Goal: Book appointment/travel/reservation

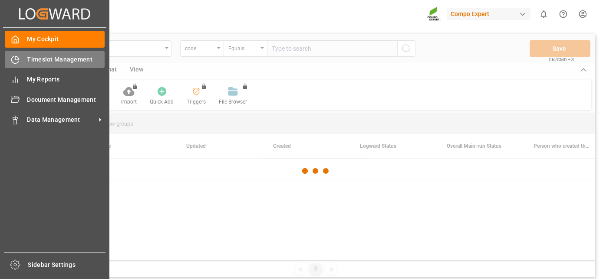
click at [19, 56] on icon at bounding box center [15, 60] width 9 height 9
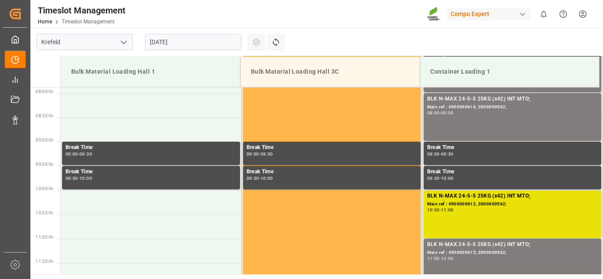
scroll to position [383, 0]
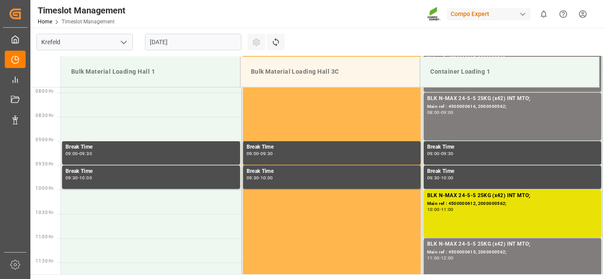
click at [224, 44] on input "[DATE]" at bounding box center [193, 42] width 96 height 16
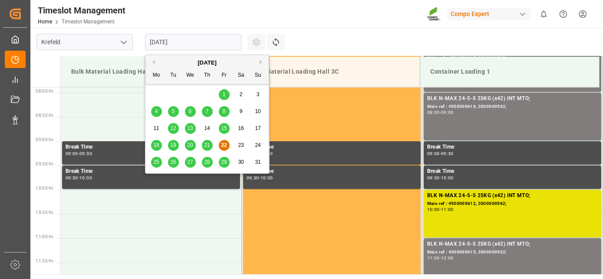
click at [260, 61] on button "Next Month" at bounding box center [262, 61] width 5 height 5
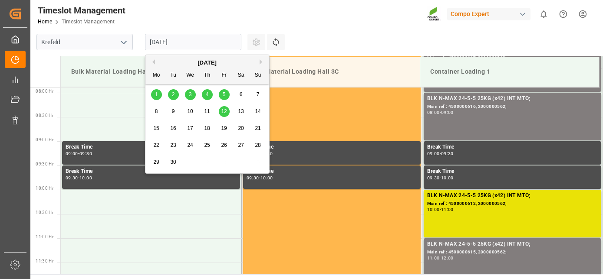
click at [159, 108] on div "8" at bounding box center [156, 112] width 11 height 10
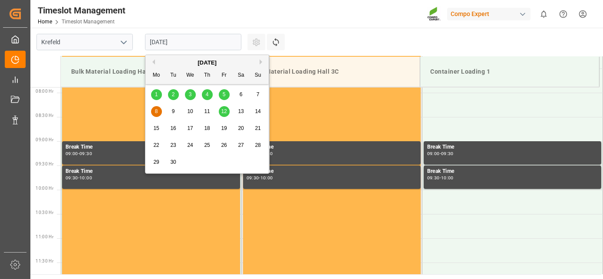
click at [174, 41] on input "[DATE]" at bounding box center [193, 42] width 96 height 16
click at [174, 112] on span "9" at bounding box center [173, 111] width 3 height 6
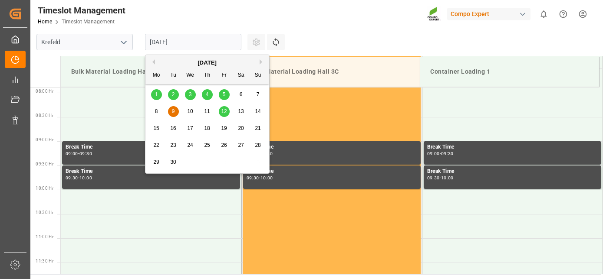
click at [197, 47] on input "[DATE]" at bounding box center [193, 42] width 96 height 16
click at [226, 92] on div "5" at bounding box center [224, 95] width 11 height 10
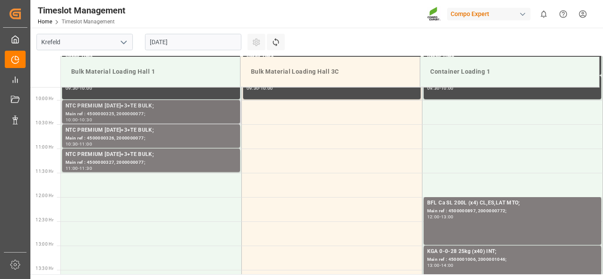
drag, startPoint x: 213, startPoint y: 97, endPoint x: 197, endPoint y: 147, distance: 52.6
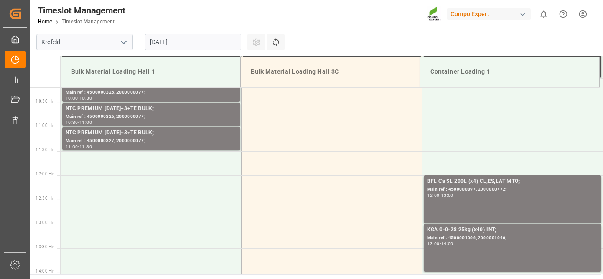
click at [187, 37] on input "[DATE]" at bounding box center [193, 42] width 96 height 16
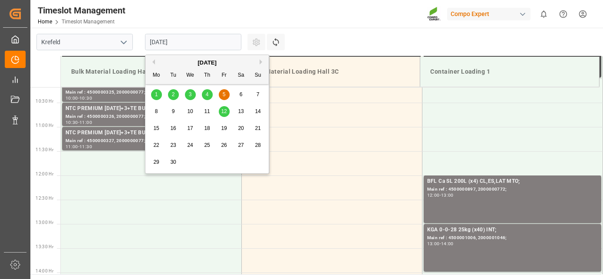
click at [206, 96] on span "4" at bounding box center [207, 95] width 3 height 6
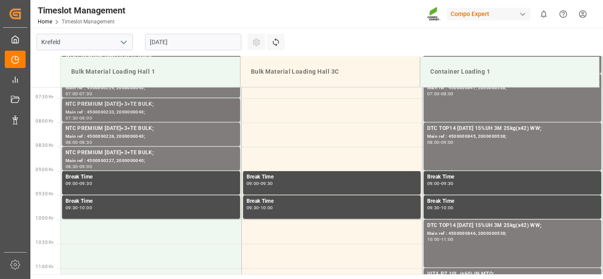
scroll to position [383, 0]
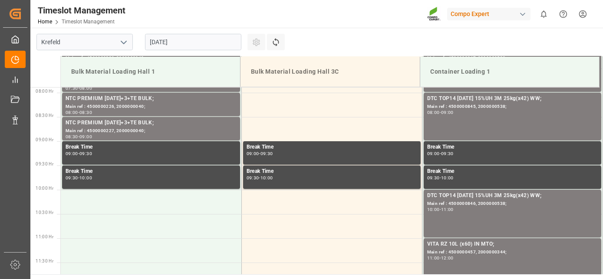
click at [177, 46] on input "[DATE]" at bounding box center [193, 42] width 96 height 16
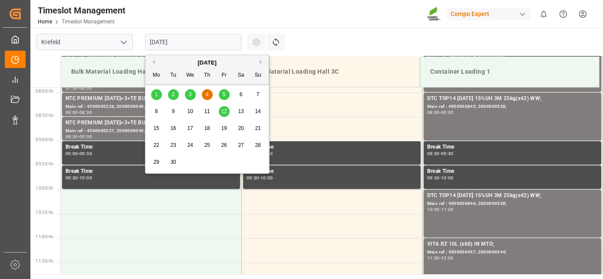
click at [192, 97] on div "3" at bounding box center [190, 95] width 11 height 10
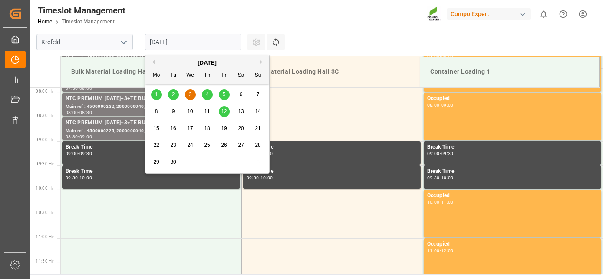
click at [189, 37] on input "[DATE]" at bounding box center [193, 42] width 96 height 16
click at [171, 105] on div "8 9 10 11 12 13 14" at bounding box center [207, 111] width 118 height 17
click at [172, 110] on span "9" at bounding box center [173, 111] width 3 height 6
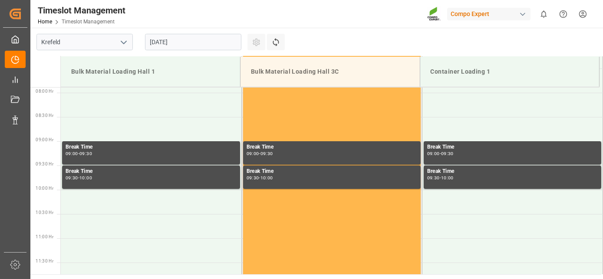
click at [194, 33] on div "[DATE]" at bounding box center [193, 42] width 108 height 29
click at [197, 36] on input "[DATE]" at bounding box center [193, 42] width 96 height 16
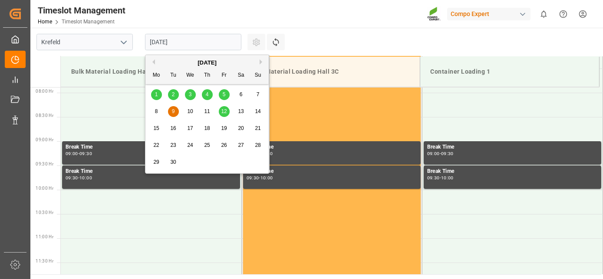
click at [156, 110] on span "8" at bounding box center [156, 111] width 3 height 6
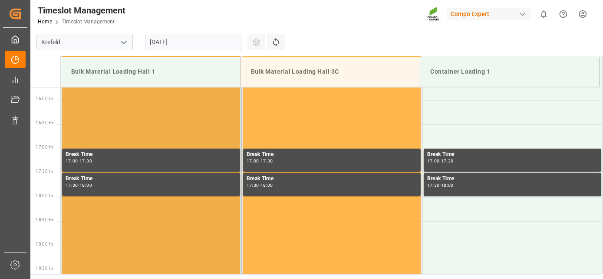
drag, startPoint x: 220, startPoint y: 139, endPoint x: 201, endPoint y: 200, distance: 63.6
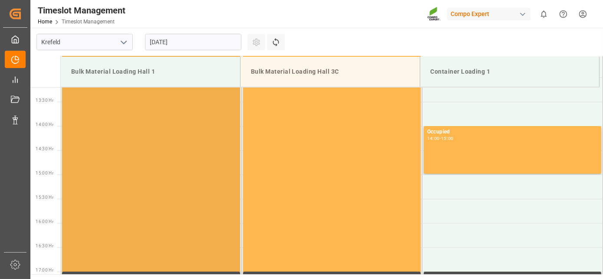
drag, startPoint x: 201, startPoint y: 200, endPoint x: 181, endPoint y: 63, distance: 138.2
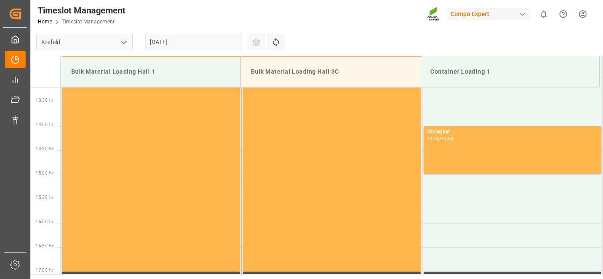
scroll to position [569, 0]
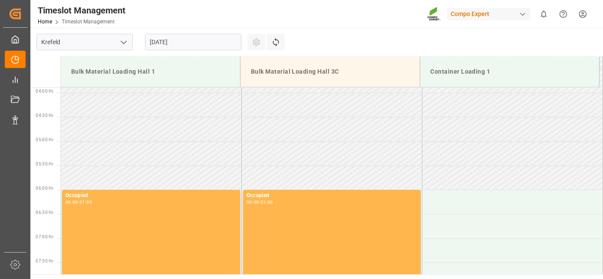
drag, startPoint x: 242, startPoint y: 122, endPoint x: 208, endPoint y: 55, distance: 75.5
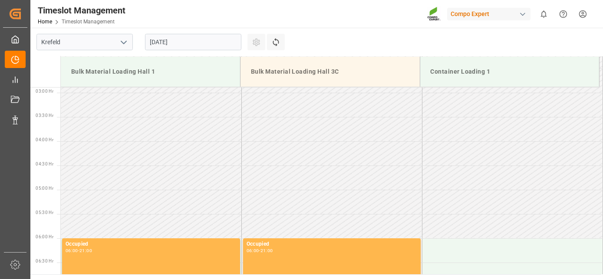
click at [187, 44] on input "[DATE]" at bounding box center [193, 42] width 96 height 16
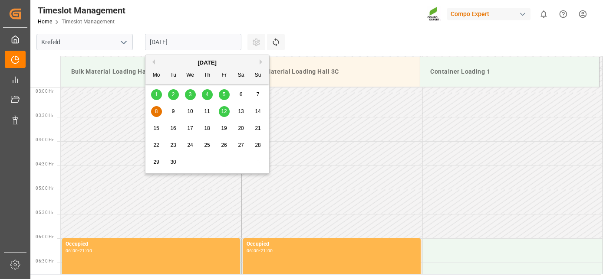
click at [190, 111] on span "10" at bounding box center [190, 111] width 6 height 6
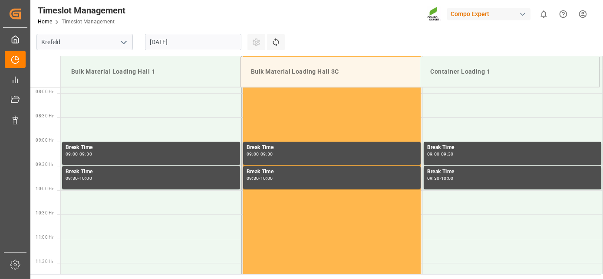
scroll to position [383, 0]
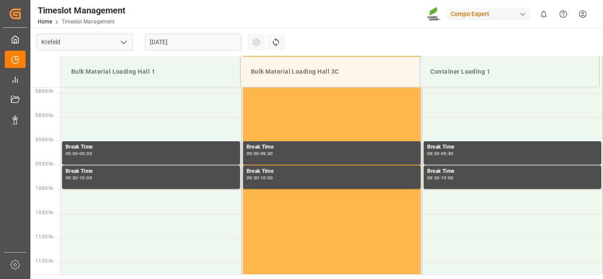
click at [172, 40] on input "[DATE]" at bounding box center [193, 42] width 96 height 16
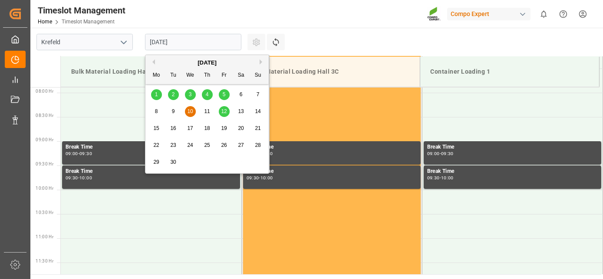
click at [223, 97] on span "5" at bounding box center [224, 95] width 3 height 6
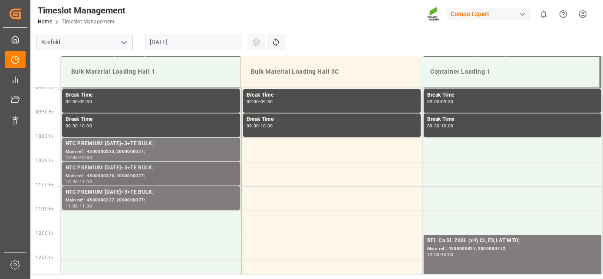
scroll to position [458, 0]
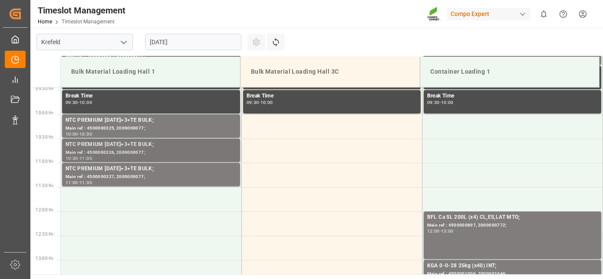
drag, startPoint x: 205, startPoint y: 122, endPoint x: 195, endPoint y: 163, distance: 42.0
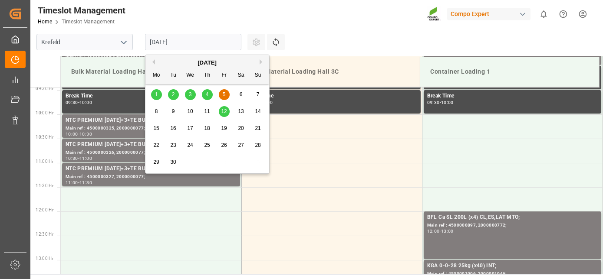
click at [191, 39] on input "[DATE]" at bounding box center [193, 42] width 96 height 16
click at [158, 112] on div "8" at bounding box center [156, 112] width 11 height 10
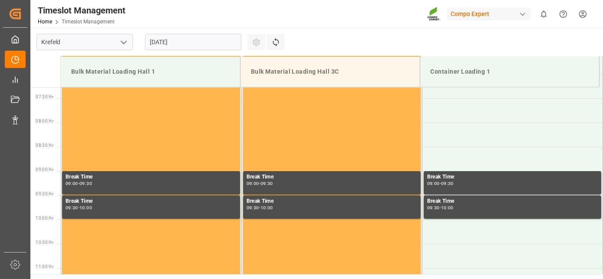
scroll to position [383, 0]
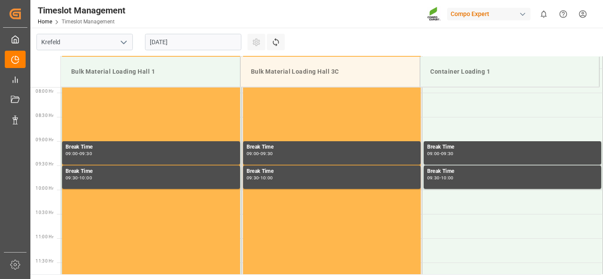
click at [179, 43] on input "[DATE]" at bounding box center [193, 42] width 96 height 16
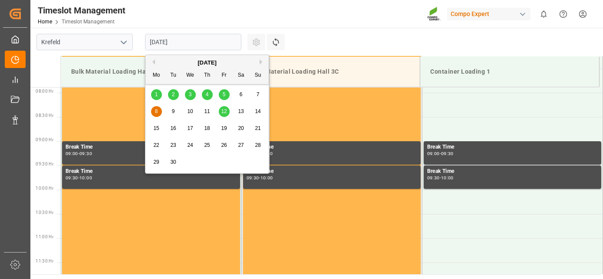
click at [179, 43] on input "[DATE]" at bounding box center [193, 42] width 96 height 16
click at [332, 33] on main "[GEOGRAPHIC_DATA] [DATE] Settings Refresh Time Slots Bulk Material Loading Hall…" at bounding box center [315, 151] width 571 height 247
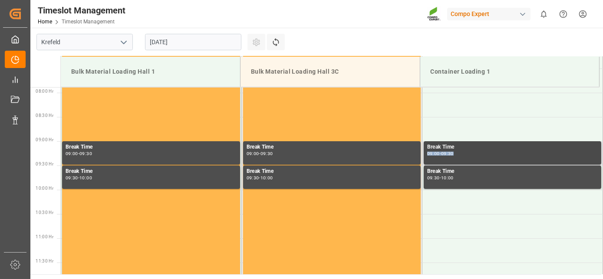
drag, startPoint x: 559, startPoint y: 148, endPoint x: 496, endPoint y: 155, distance: 63.3
click at [496, 155] on div "Break Time 09:00 - 09:30" at bounding box center [512, 153] width 171 height 20
click at [198, 36] on input "[DATE]" at bounding box center [193, 42] width 96 height 16
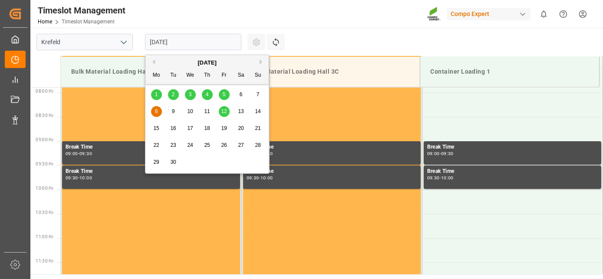
click at [229, 93] on div "5" at bounding box center [224, 95] width 11 height 10
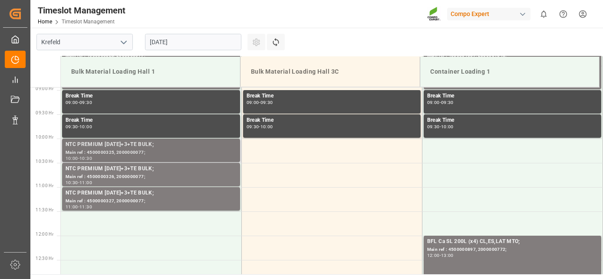
drag, startPoint x: 229, startPoint y: 138, endPoint x: 232, endPoint y: 174, distance: 36.1
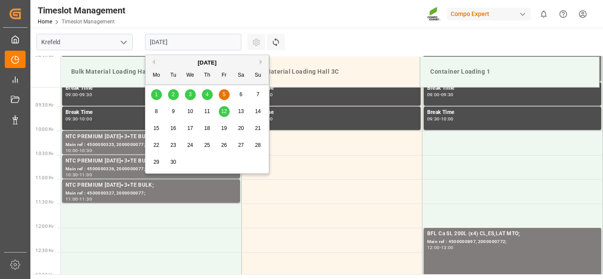
click at [183, 44] on input "[DATE]" at bounding box center [193, 42] width 96 height 16
click at [191, 94] on span "3" at bounding box center [190, 95] width 3 height 6
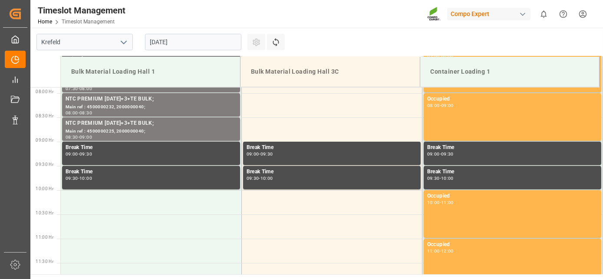
scroll to position [383, 0]
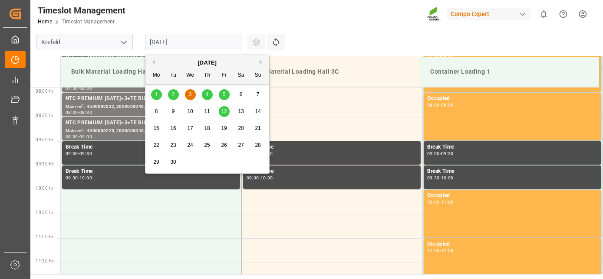
click at [198, 45] on input "[DATE]" at bounding box center [193, 42] width 96 height 16
click at [209, 91] on div "4" at bounding box center [207, 95] width 11 height 10
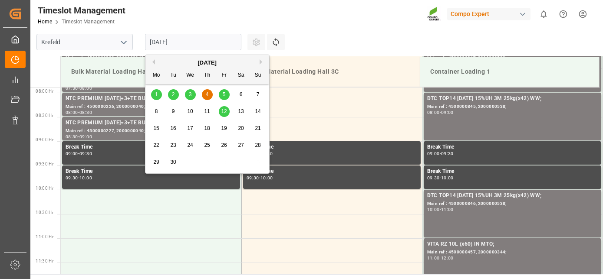
click at [194, 42] on input "[DATE]" at bounding box center [193, 42] width 96 height 16
click at [221, 98] on div "5" at bounding box center [224, 95] width 11 height 10
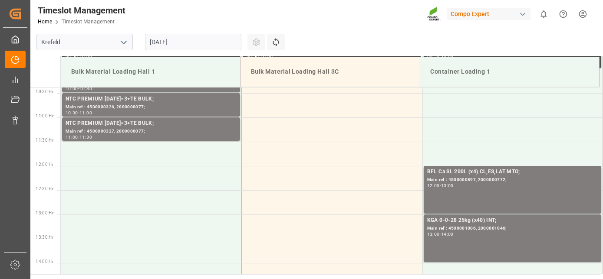
drag, startPoint x: 220, startPoint y: 102, endPoint x: 210, endPoint y: 128, distance: 28.2
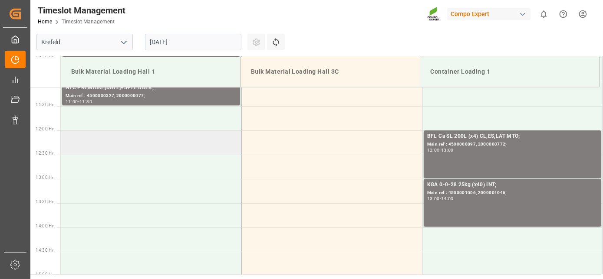
drag, startPoint x: 197, startPoint y: 141, endPoint x: 197, endPoint y: 155, distance: 14.8
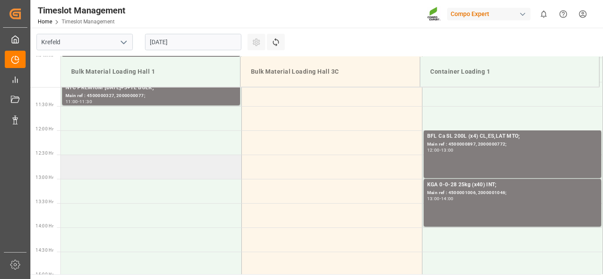
scroll to position [540, 0]
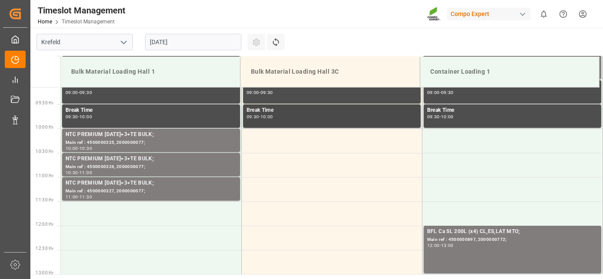
drag, startPoint x: 272, startPoint y: 179, endPoint x: 258, endPoint y: 131, distance: 50.1
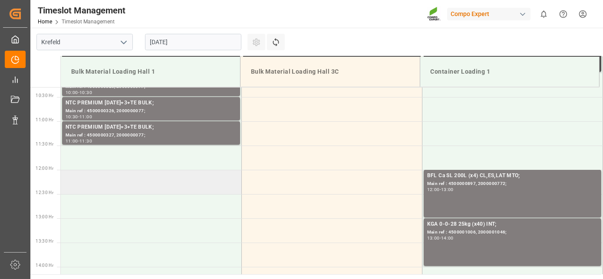
drag, startPoint x: 222, startPoint y: 146, endPoint x: 208, endPoint y: 184, distance: 40.6
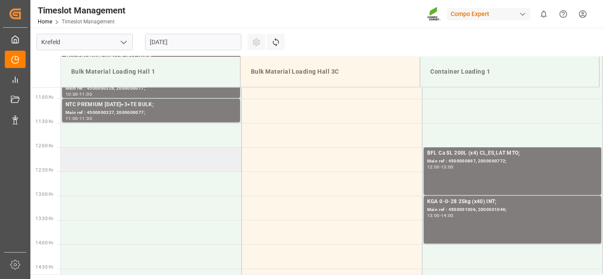
scroll to position [525, 0]
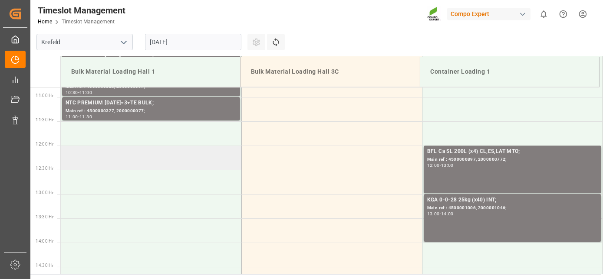
drag, startPoint x: 190, startPoint y: 154, endPoint x: 190, endPoint y: 167, distance: 12.2
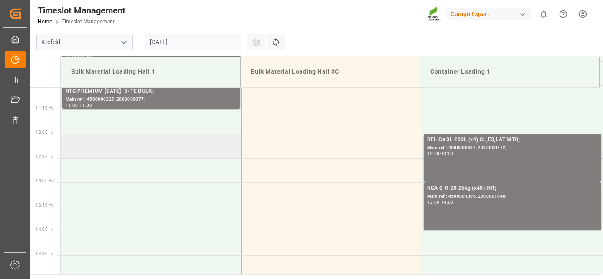
scroll to position [540, 0]
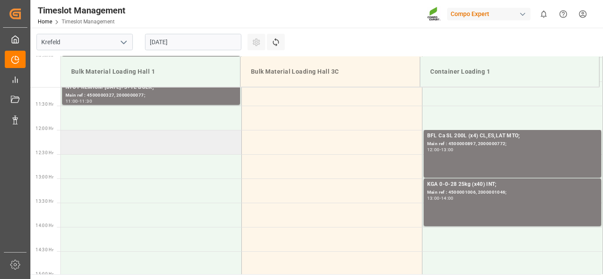
drag, startPoint x: 188, startPoint y: 138, endPoint x: 188, endPoint y: 154, distance: 15.2
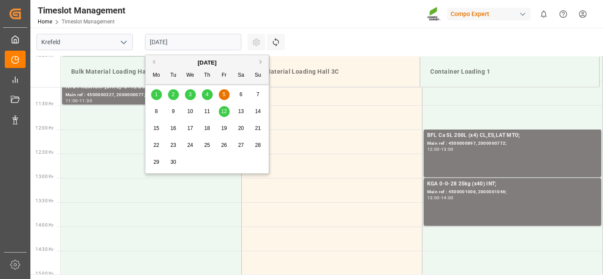
click at [188, 47] on input "[DATE]" at bounding box center [193, 42] width 96 height 16
click at [204, 45] on input "[DATE]" at bounding box center [193, 42] width 96 height 16
click at [156, 112] on span "8" at bounding box center [156, 111] width 3 height 6
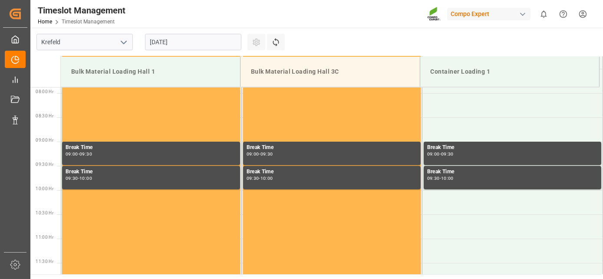
scroll to position [383, 0]
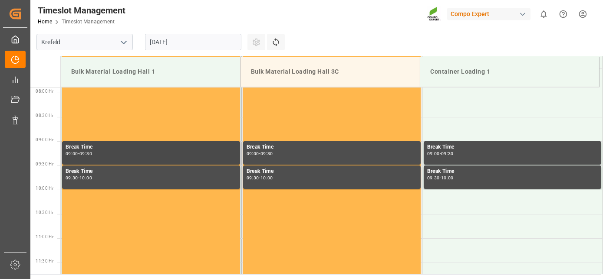
drag, startPoint x: 172, startPoint y: 87, endPoint x: 165, endPoint y: 158, distance: 71.9
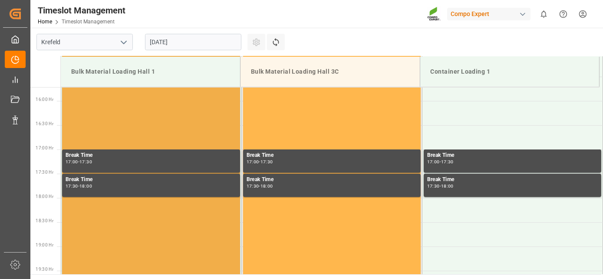
drag, startPoint x: 165, startPoint y: 159, endPoint x: 161, endPoint y: 198, distance: 39.3
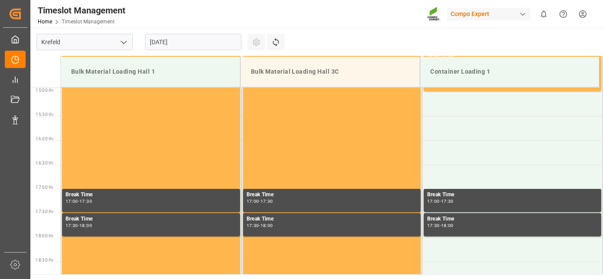
drag, startPoint x: 169, startPoint y: 135, endPoint x: 160, endPoint y: 85, distance: 50.8
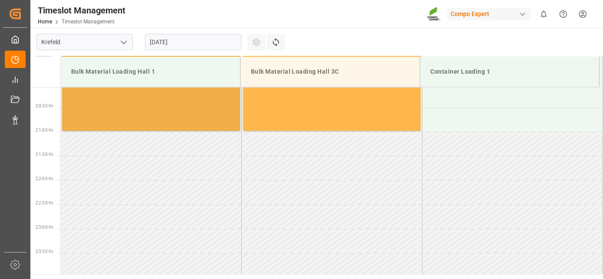
drag, startPoint x: 158, startPoint y: 103, endPoint x: 157, endPoint y: 171, distance: 68.6
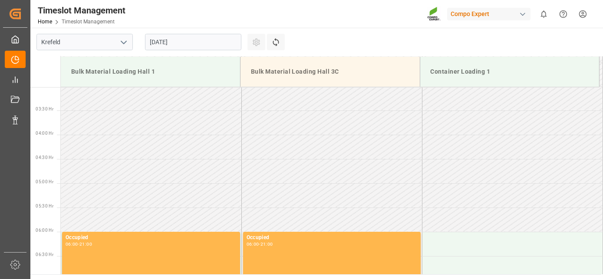
scroll to position [0, 0]
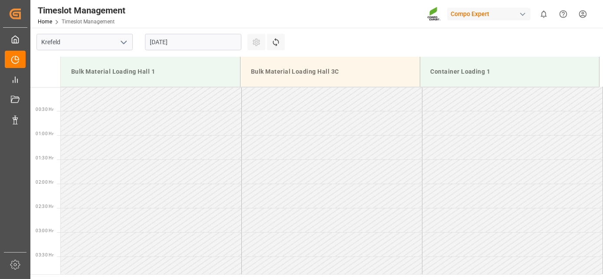
drag, startPoint x: 157, startPoint y: 170, endPoint x: 155, endPoint y: 50, distance: 119.4
drag, startPoint x: 144, startPoint y: 95, endPoint x: 131, endPoint y: 167, distance: 73.5
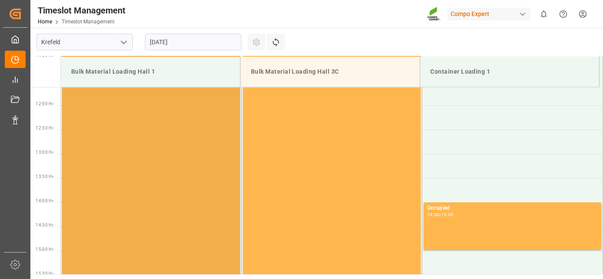
drag, startPoint x: 131, startPoint y: 167, endPoint x: 125, endPoint y: 227, distance: 60.3
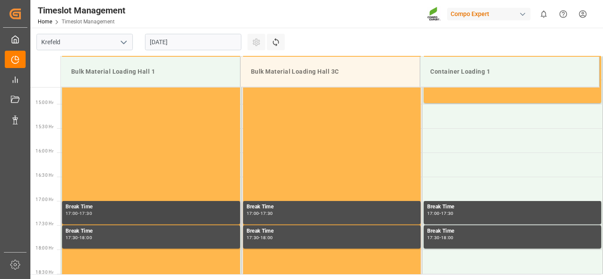
drag, startPoint x: 132, startPoint y: 210, endPoint x: 121, endPoint y: 266, distance: 57.0
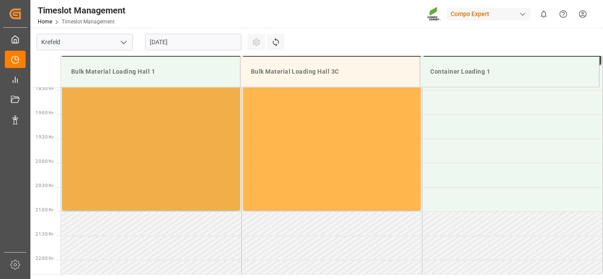
drag, startPoint x: 140, startPoint y: 197, endPoint x: 145, endPoint y: 243, distance: 47.1
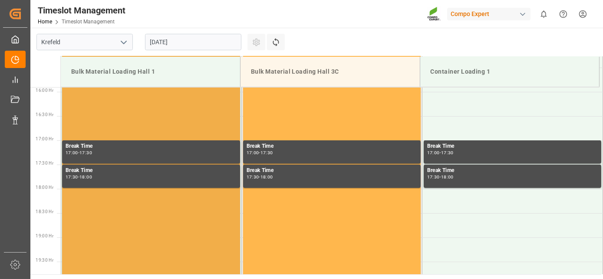
drag, startPoint x: 146, startPoint y: 222, endPoint x: 150, endPoint y: 122, distance: 99.9
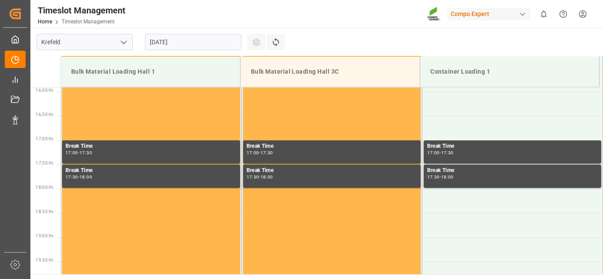
scroll to position [739, 0]
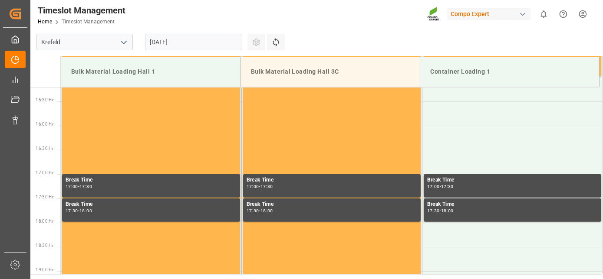
click at [182, 49] on input "[DATE]" at bounding box center [193, 42] width 96 height 16
click at [214, 210] on div "17:30 - 18:00" at bounding box center [151, 211] width 171 height 5
click at [213, 39] on input "[DATE]" at bounding box center [193, 42] width 96 height 16
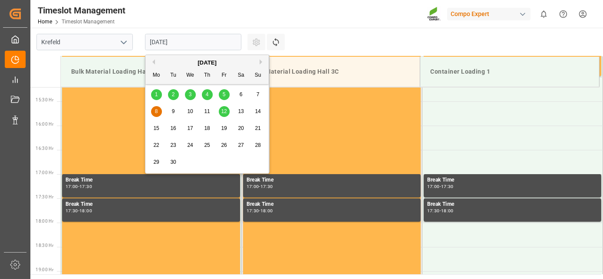
click at [171, 112] on div "9" at bounding box center [173, 112] width 11 height 10
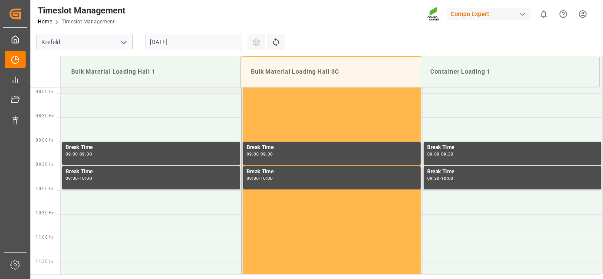
scroll to position [383, 0]
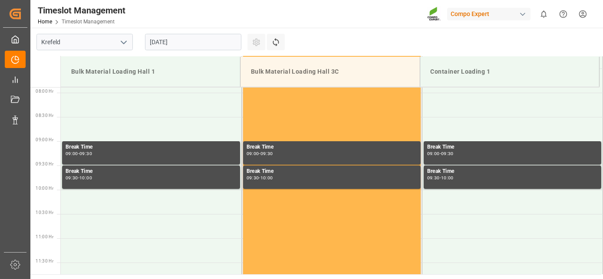
click at [183, 53] on div "[DATE]" at bounding box center [193, 42] width 108 height 29
click at [183, 39] on input "[DATE]" at bounding box center [193, 42] width 96 height 16
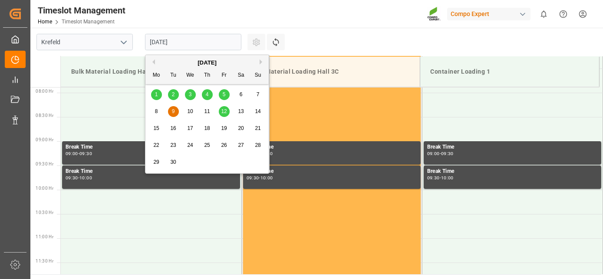
click at [159, 129] on div "15" at bounding box center [156, 129] width 11 height 10
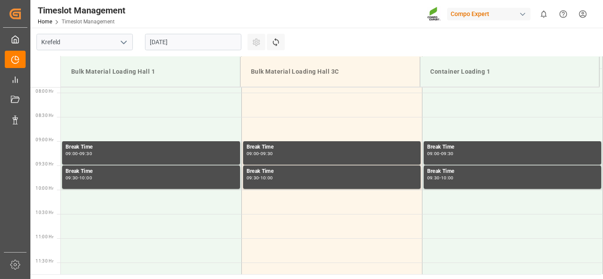
click at [194, 42] on input "[DATE]" at bounding box center [193, 42] width 96 height 16
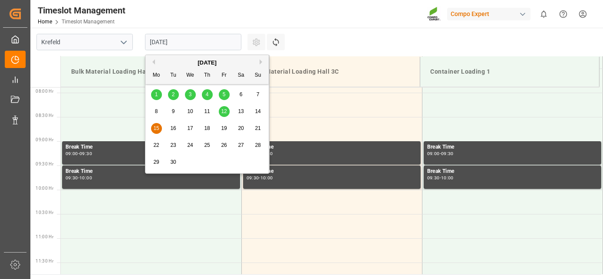
click at [174, 133] on div "16" at bounding box center [173, 129] width 11 height 10
